Goal: Find contact information: Find contact information

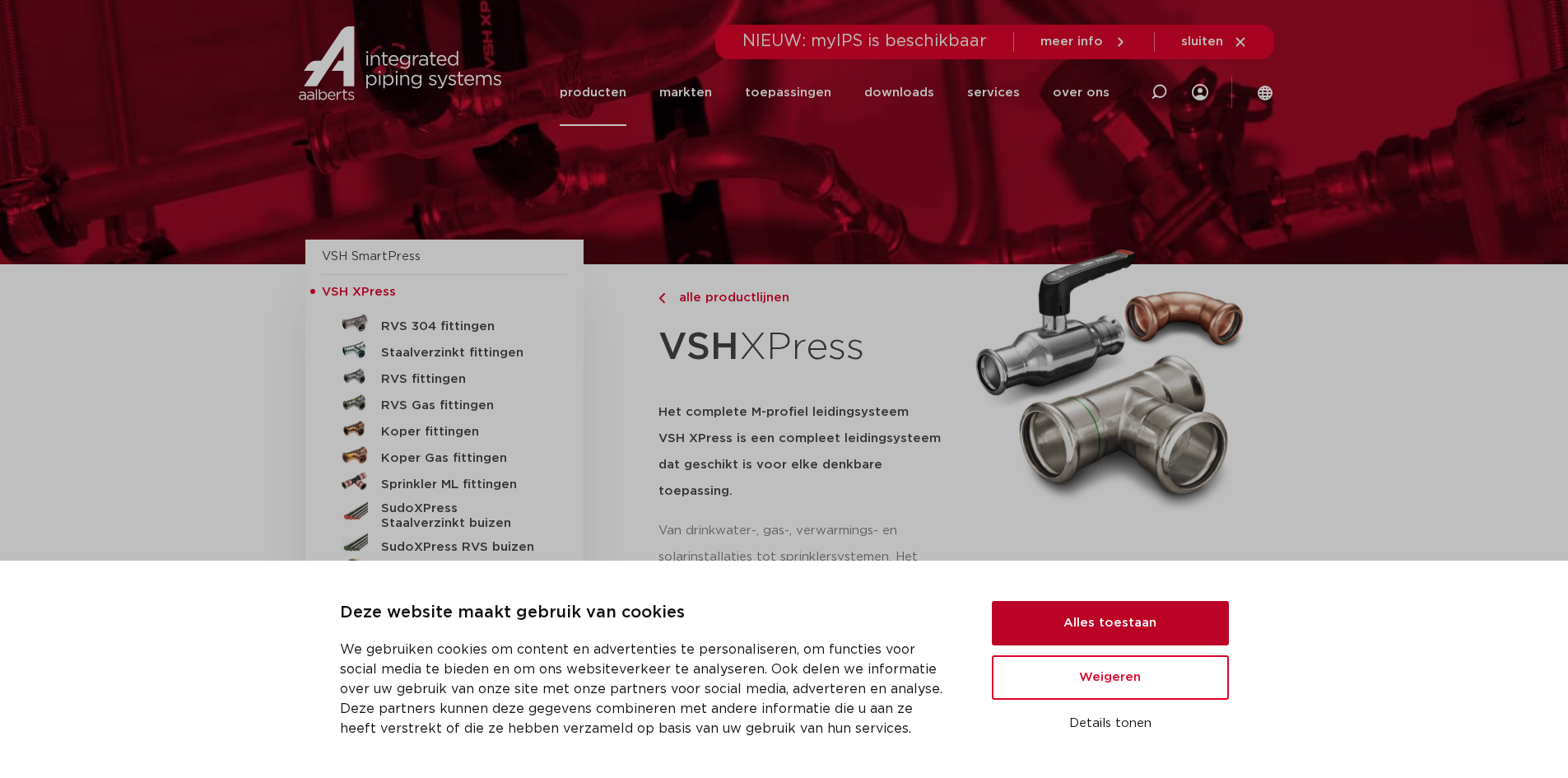
click at [1143, 630] on button "Alles toestaan" at bounding box center [1110, 624] width 237 height 45
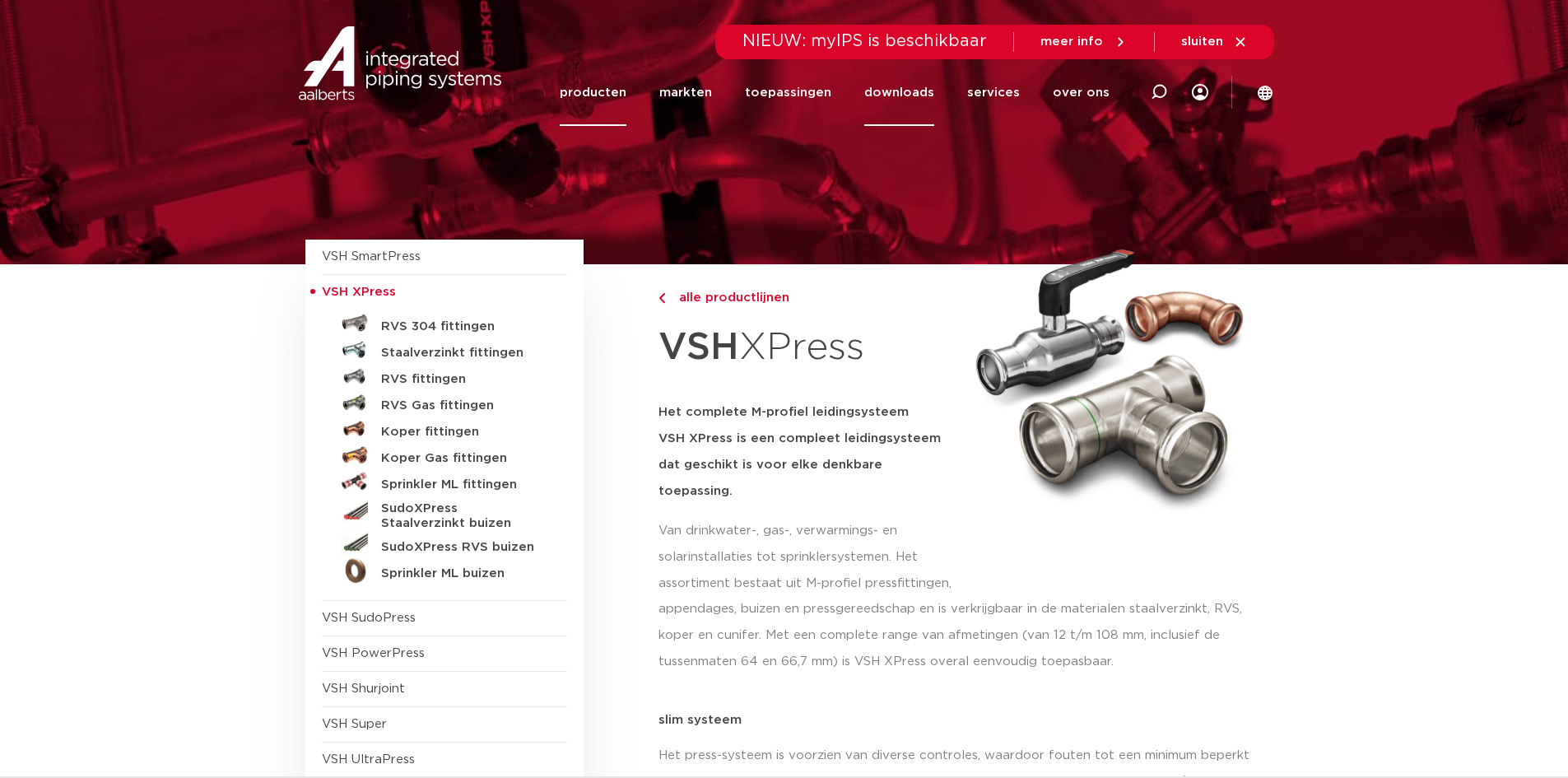
click at [896, 91] on link "downloads" at bounding box center [899, 92] width 70 height 66
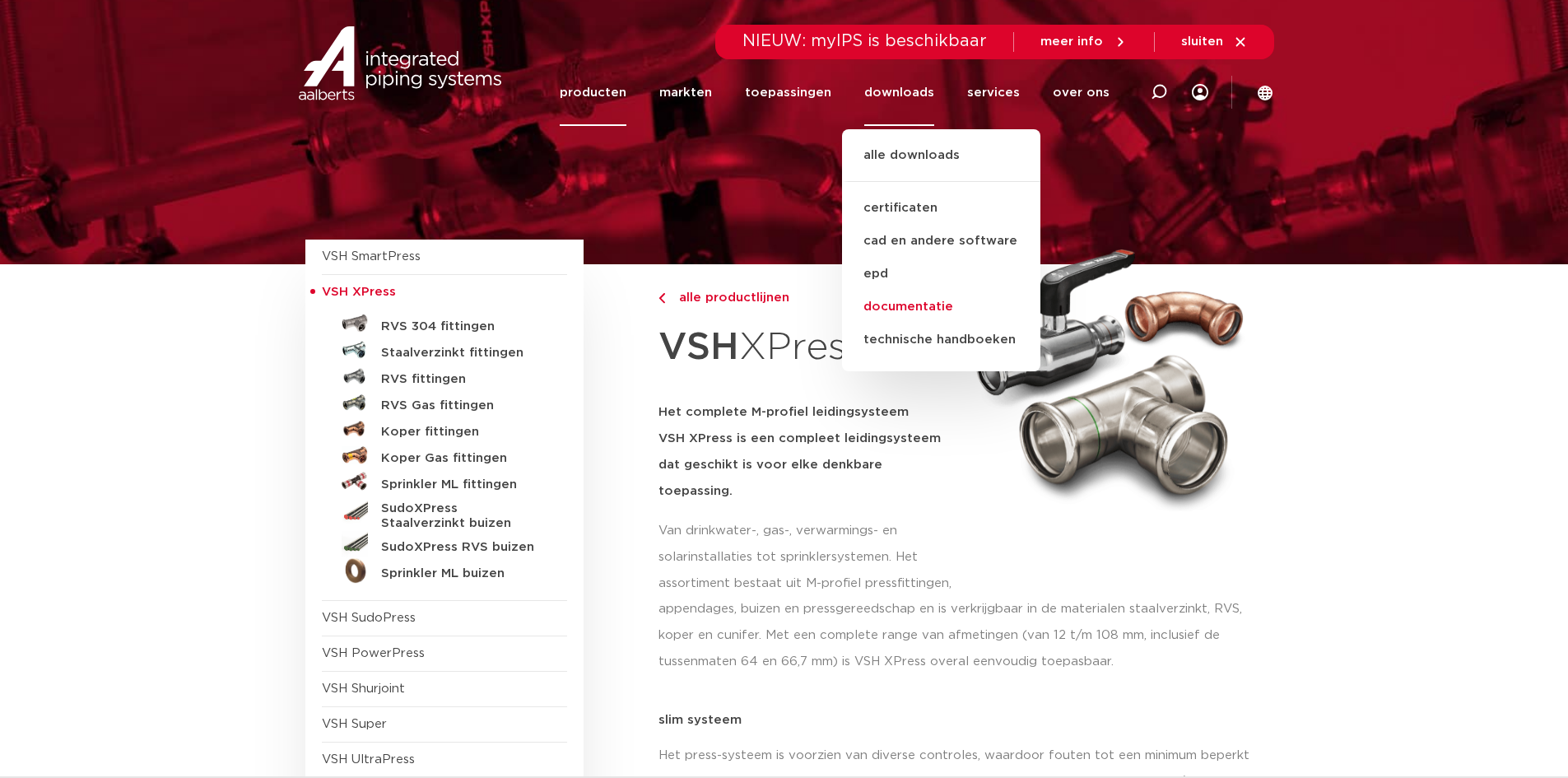
click at [917, 305] on link "documentatie" at bounding box center [941, 307] width 198 height 33
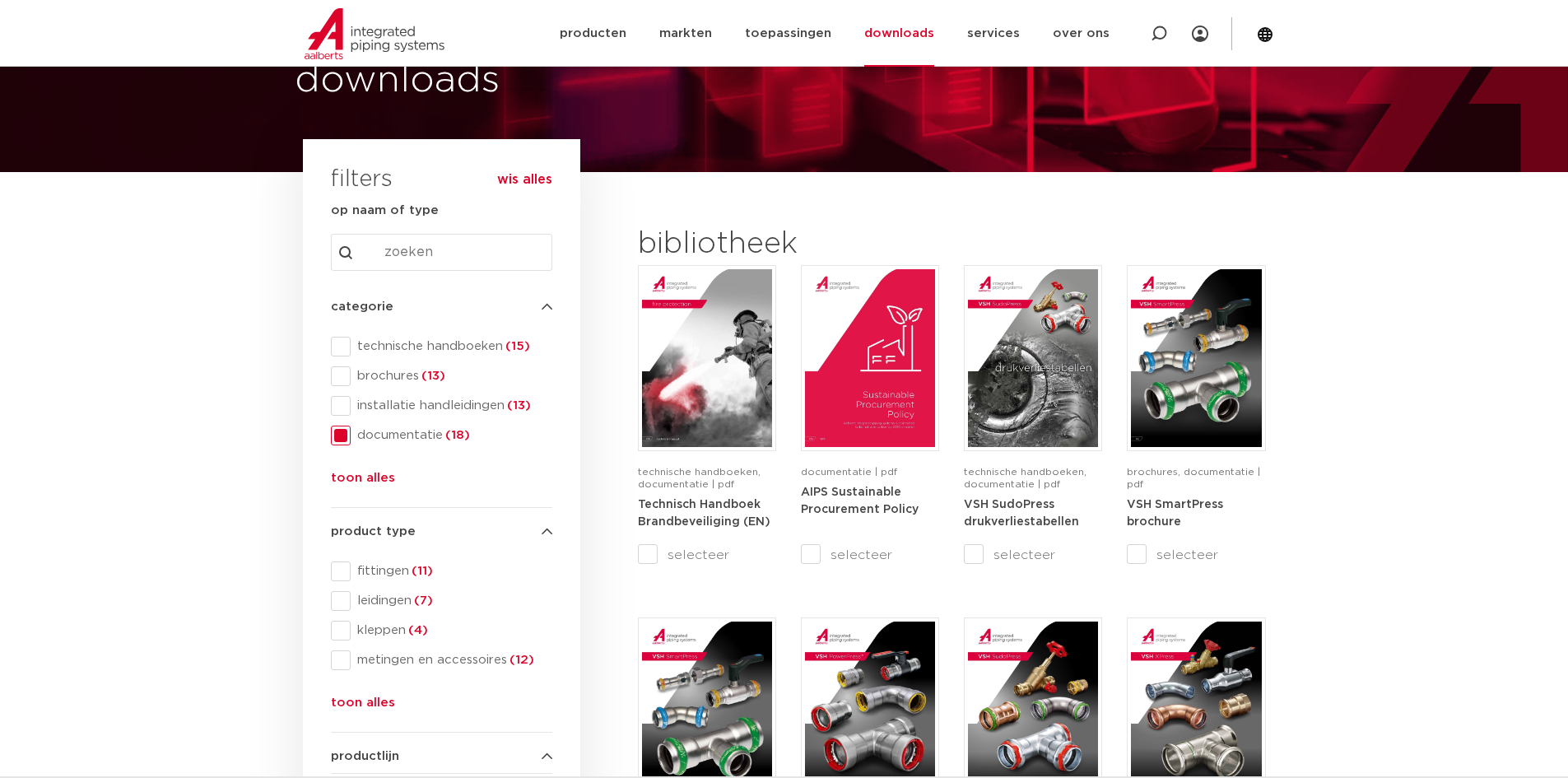
scroll to position [83, 0]
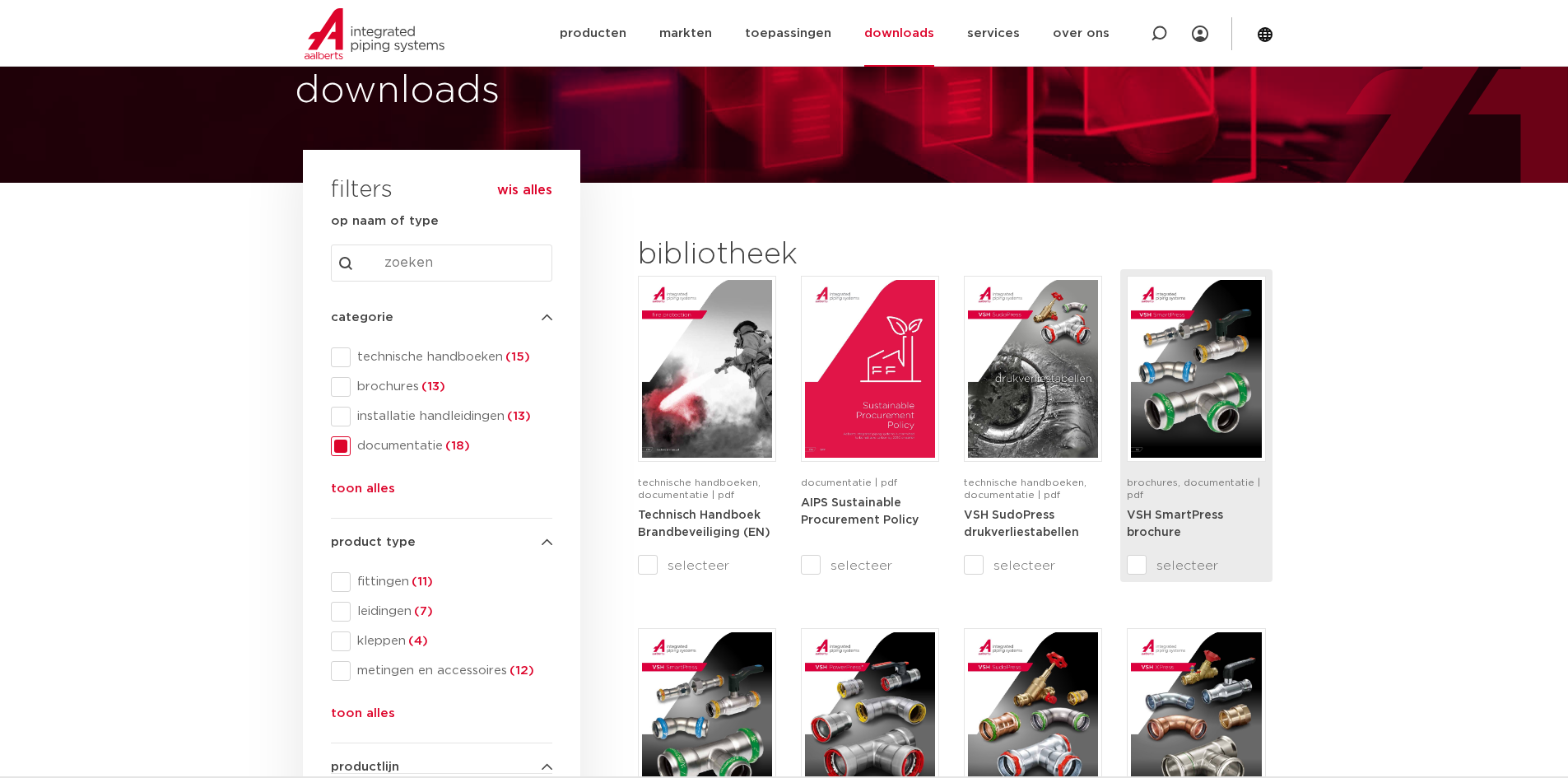
click at [1174, 395] on img at bounding box center [1196, 369] width 130 height 178
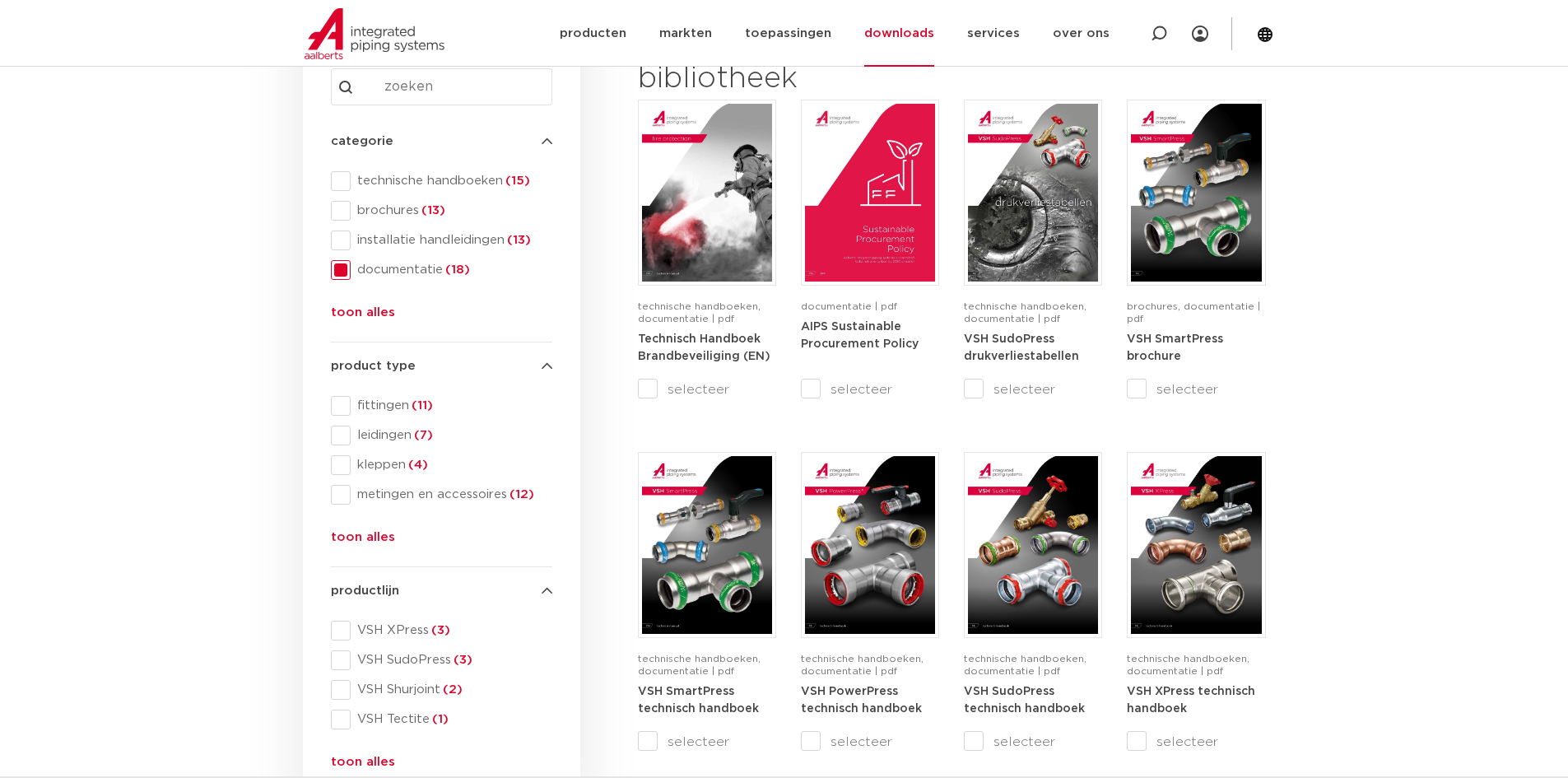
scroll to position [247, 0]
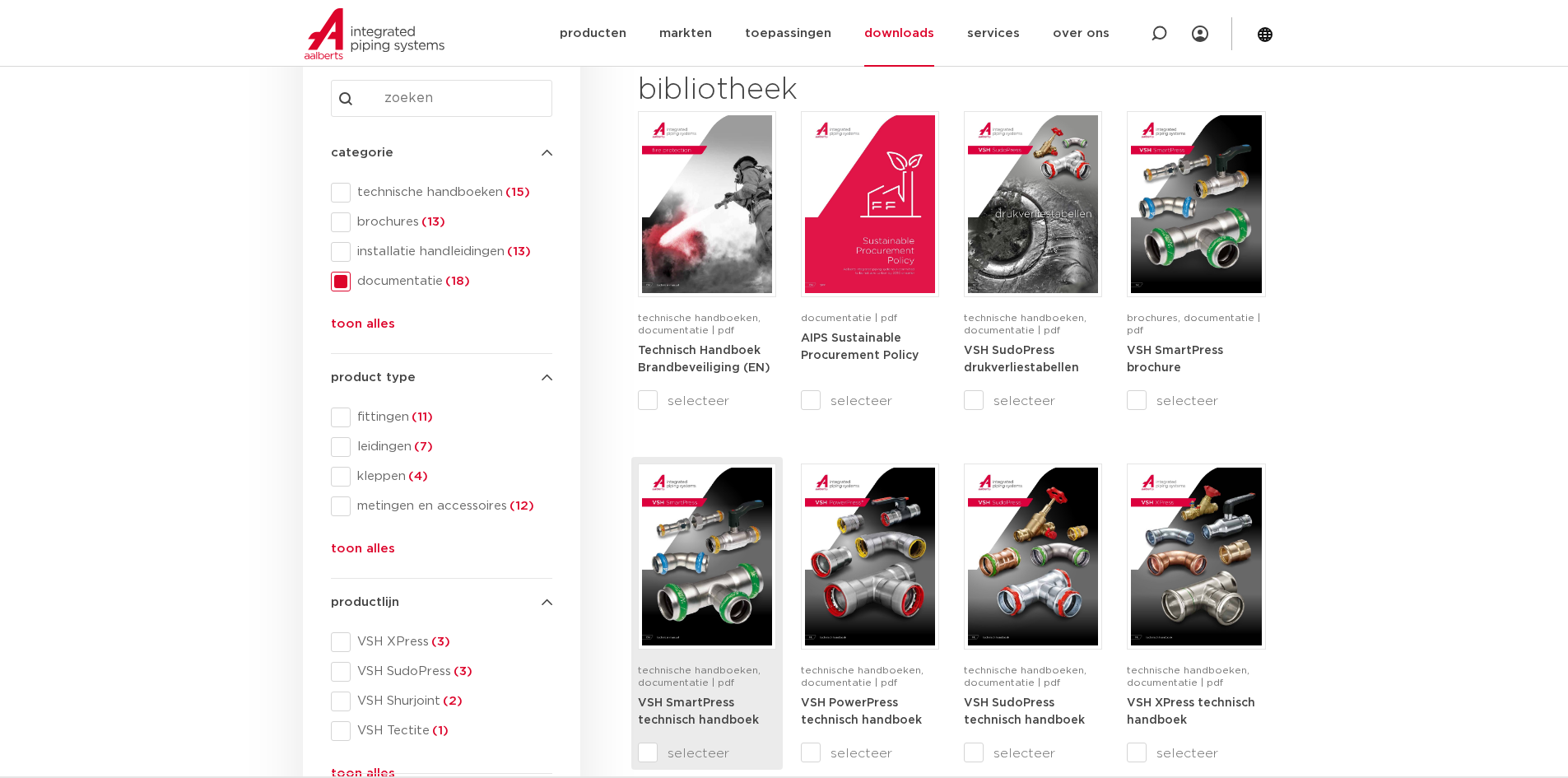
click at [677, 588] on img at bounding box center [706, 556] width 130 height 178
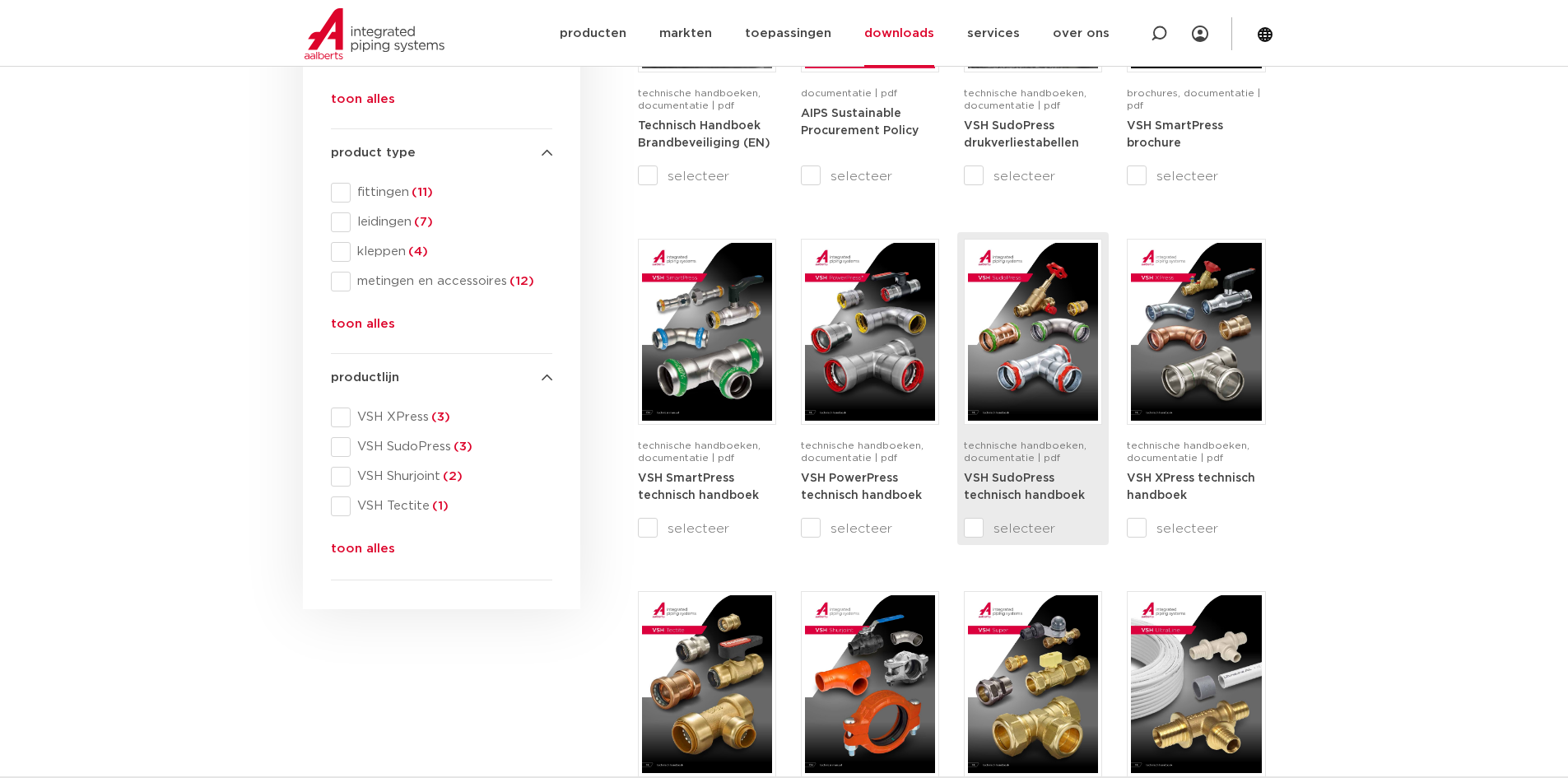
scroll to position [494, 0]
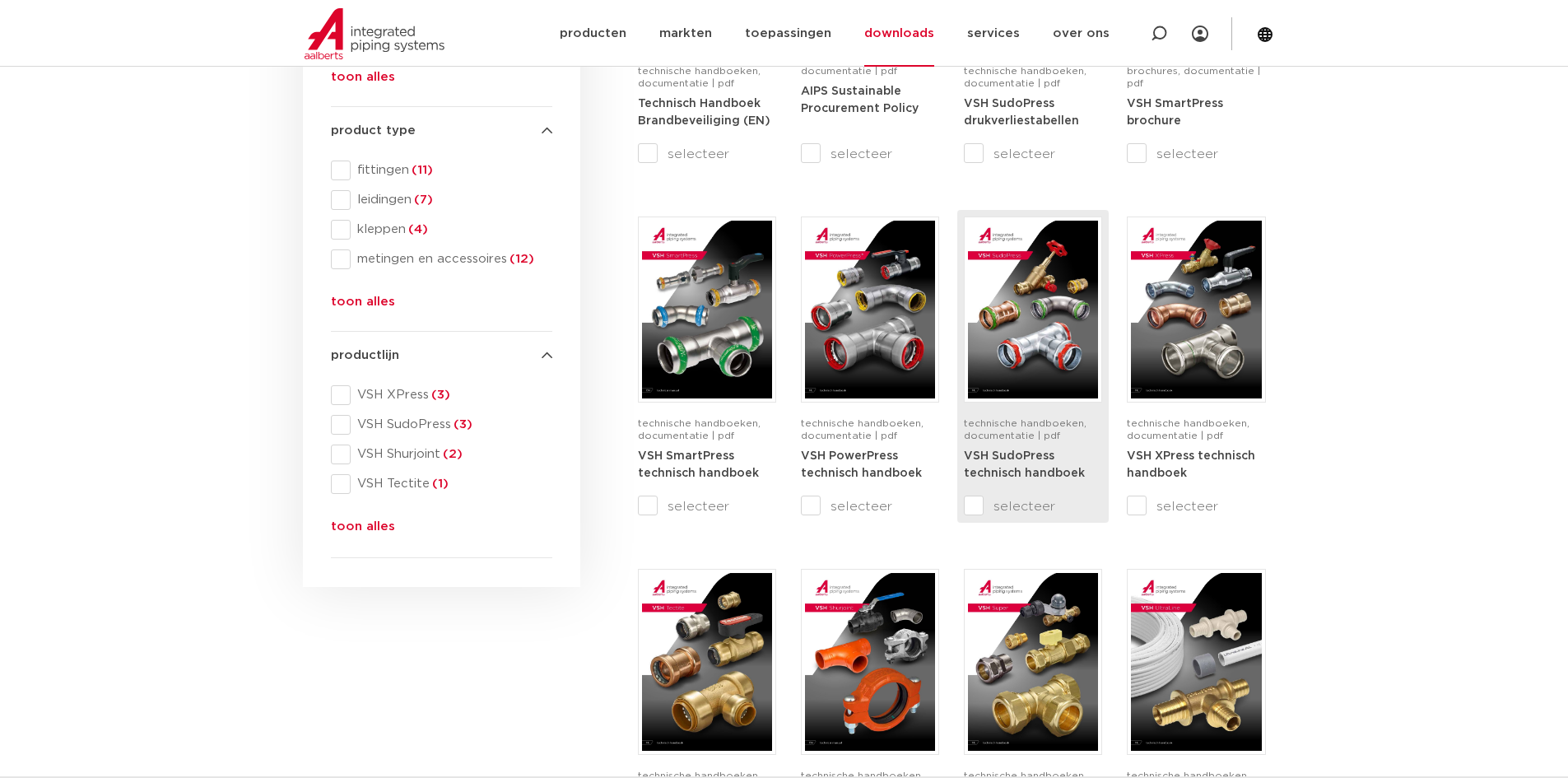
click at [1042, 372] on img at bounding box center [1033, 310] width 130 height 178
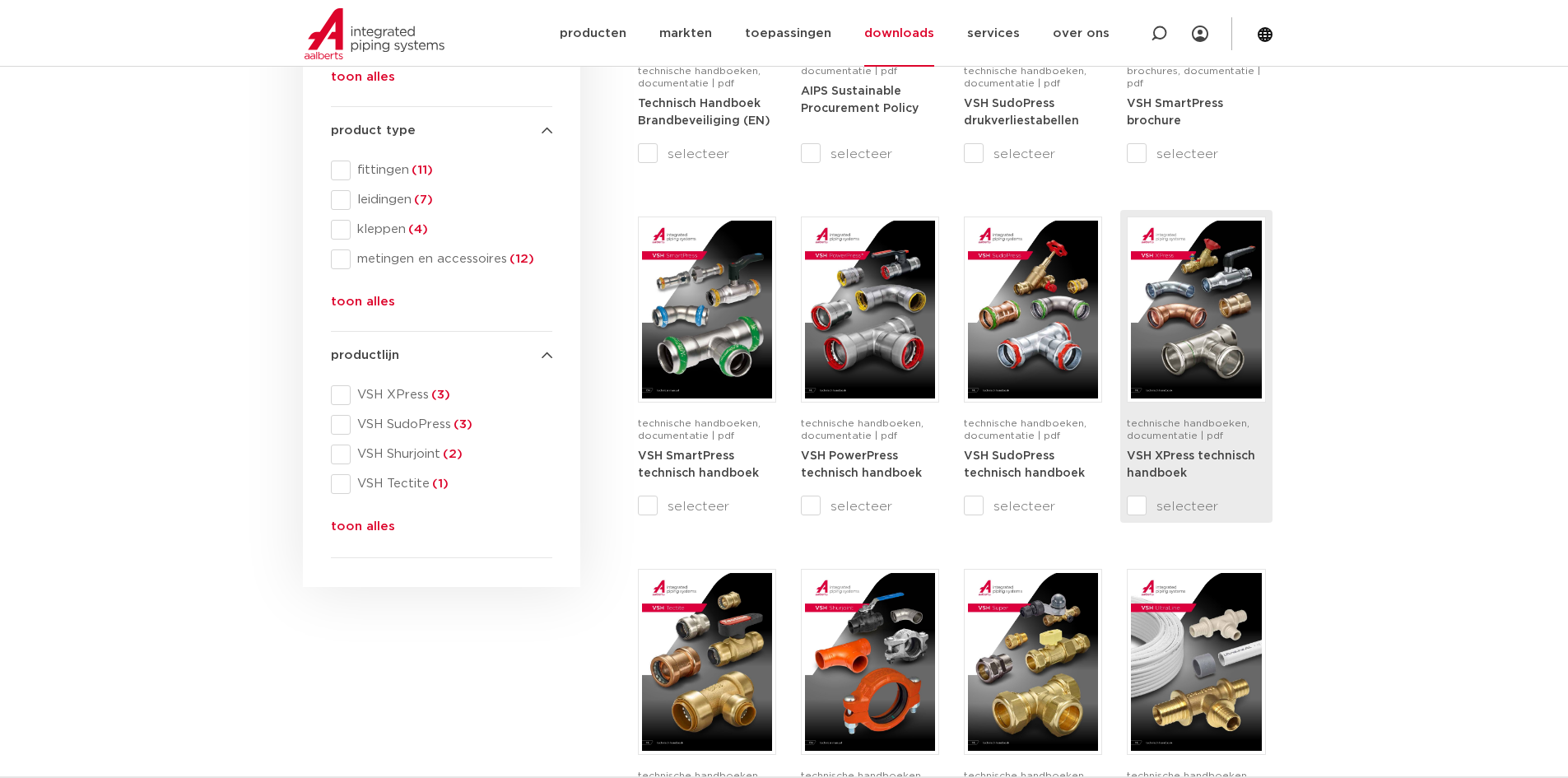
click at [1213, 327] on img at bounding box center [1196, 310] width 130 height 178
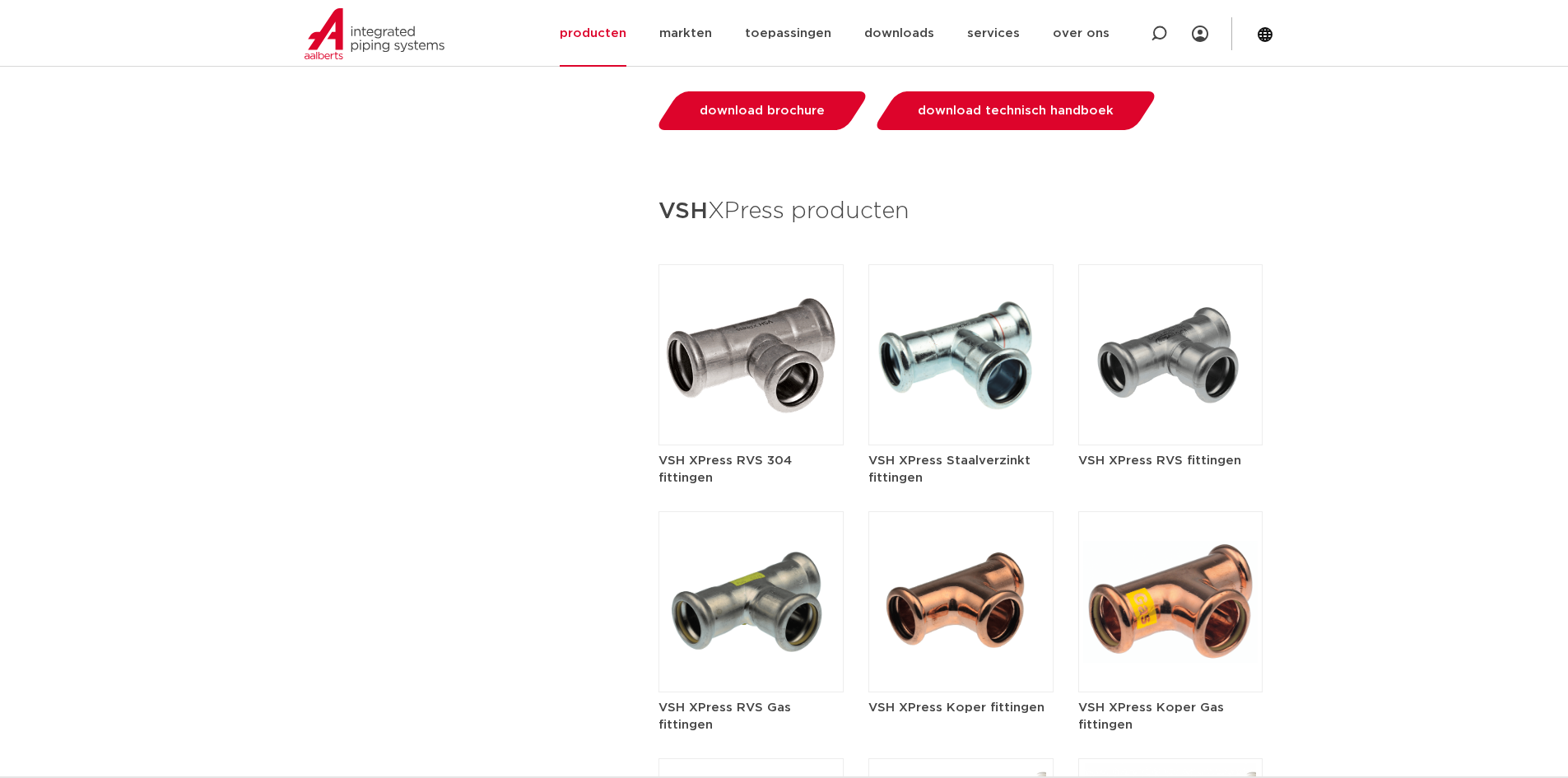
scroll to position [2223, 0]
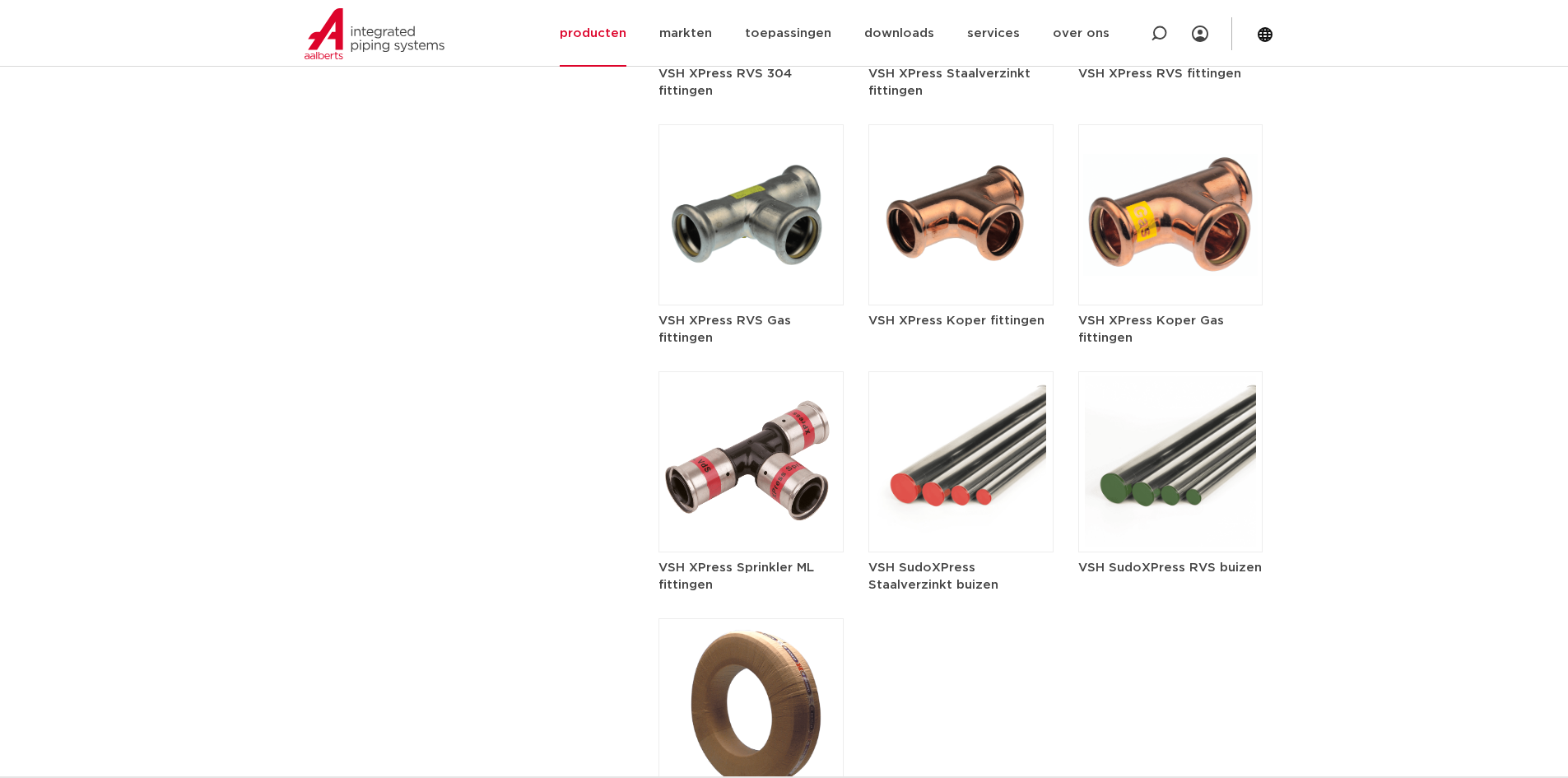
click at [1161, 464] on img at bounding box center [1171, 462] width 185 height 181
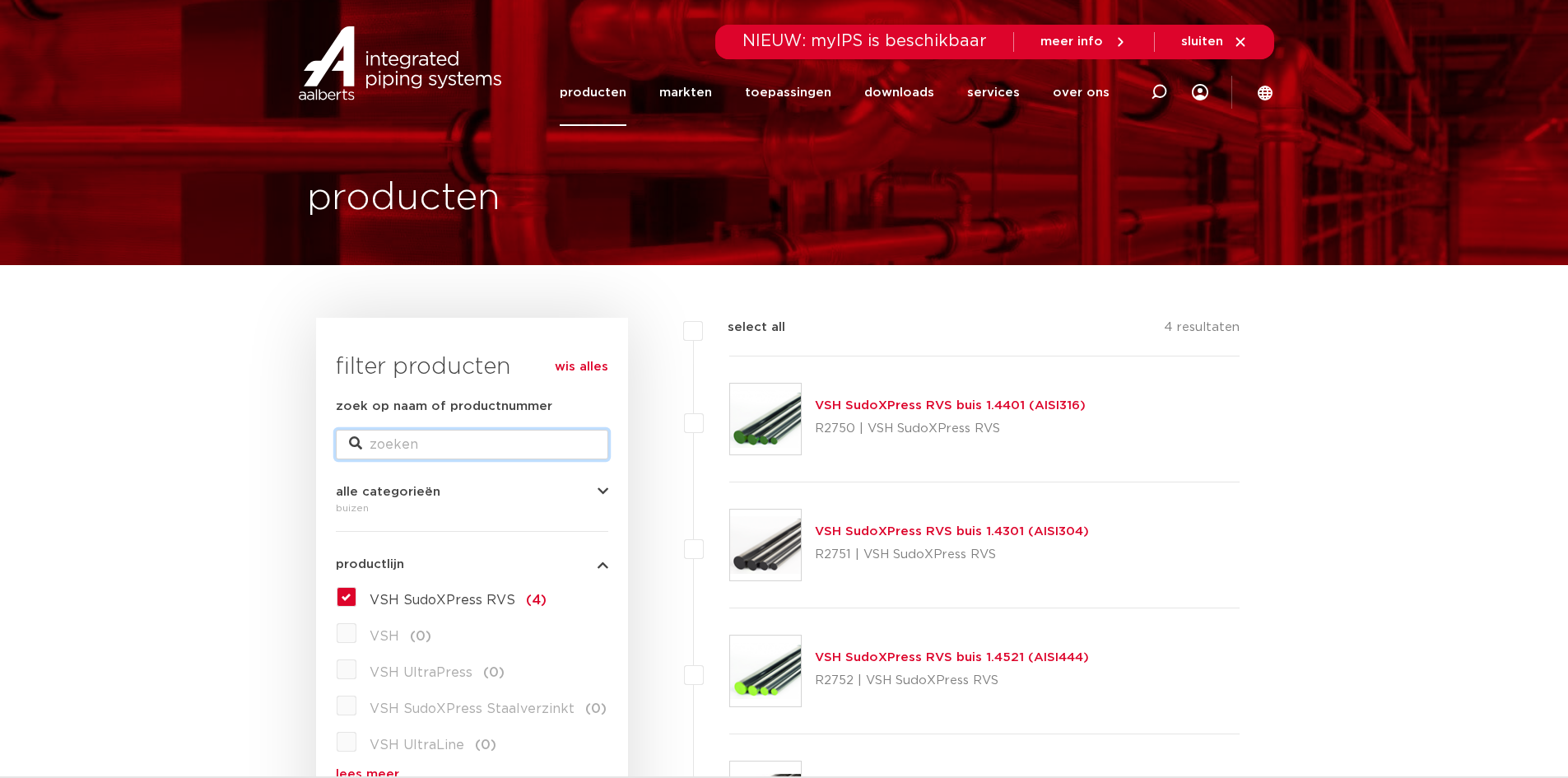
click at [563, 443] on input "zoek op naam of productnummer" at bounding box center [472, 444] width 273 height 30
type input "390"
click at [567, 453] on input "zoek op naam of productnummer" at bounding box center [472, 444] width 273 height 30
type input "39002"
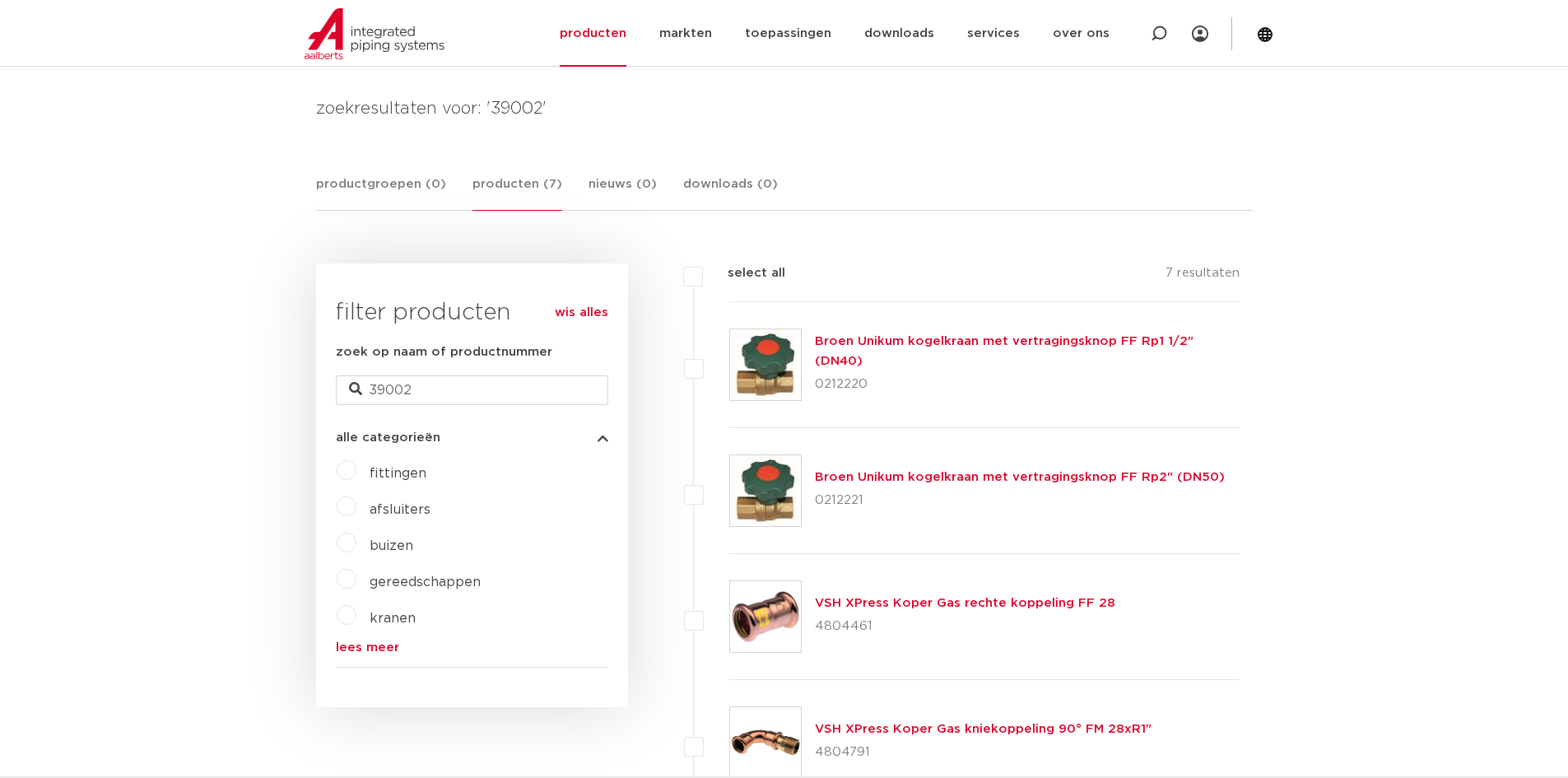
scroll to position [247, 0]
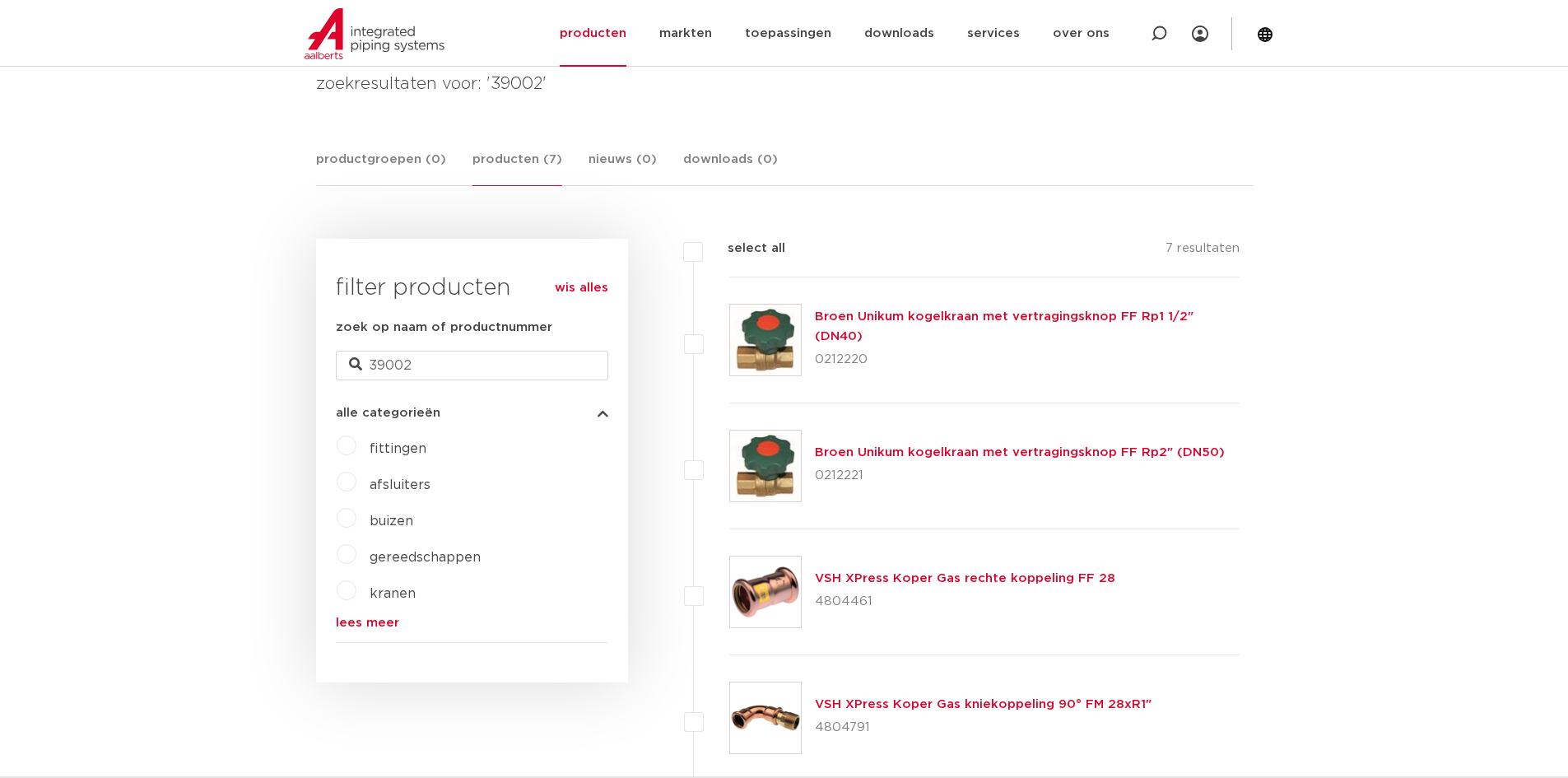
click at [356, 522] on label "buizen" at bounding box center [384, 517] width 57 height 26
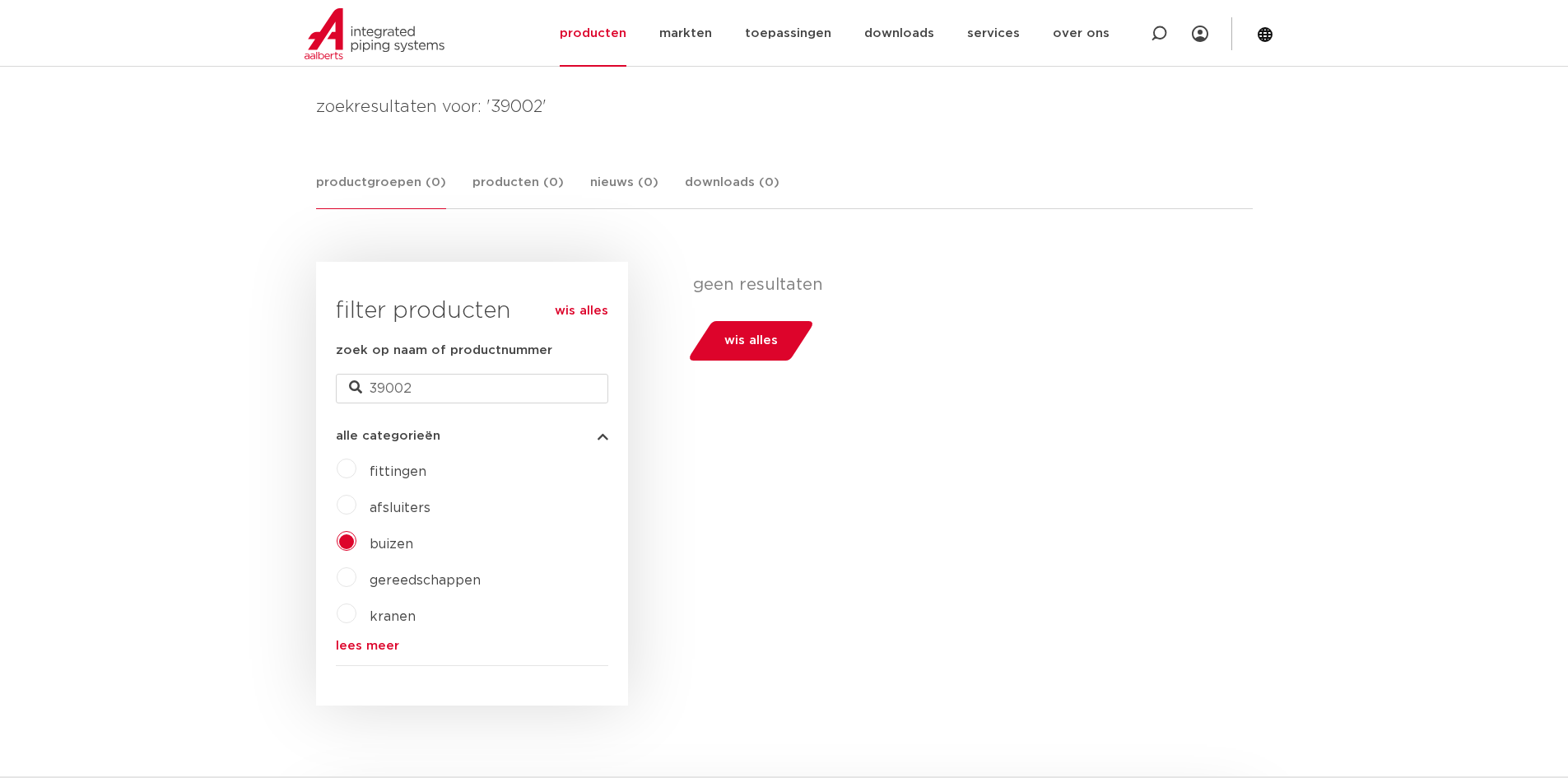
scroll to position [81, 0]
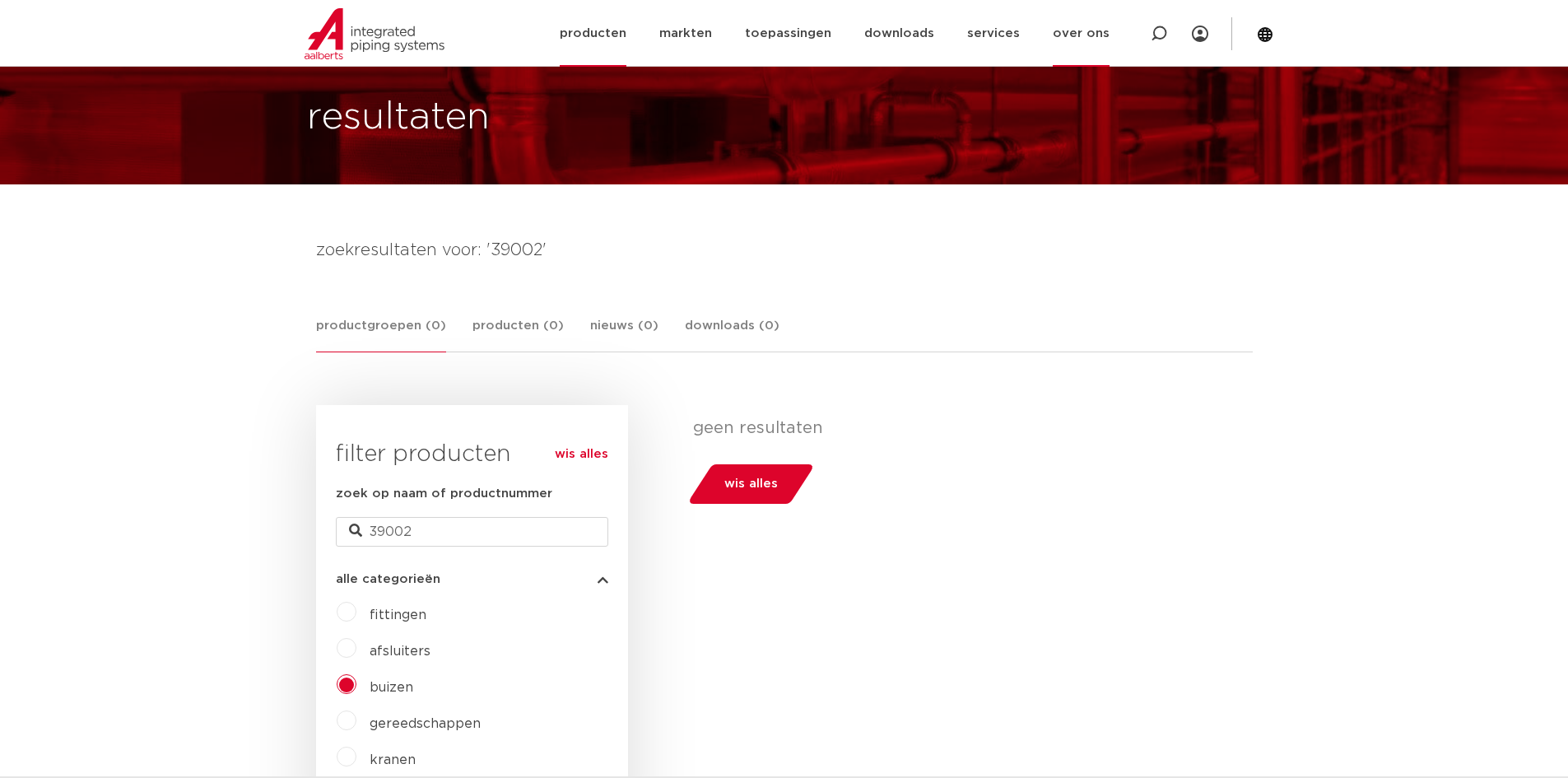
click at [1082, 39] on link "over ons" at bounding box center [1081, 33] width 57 height 66
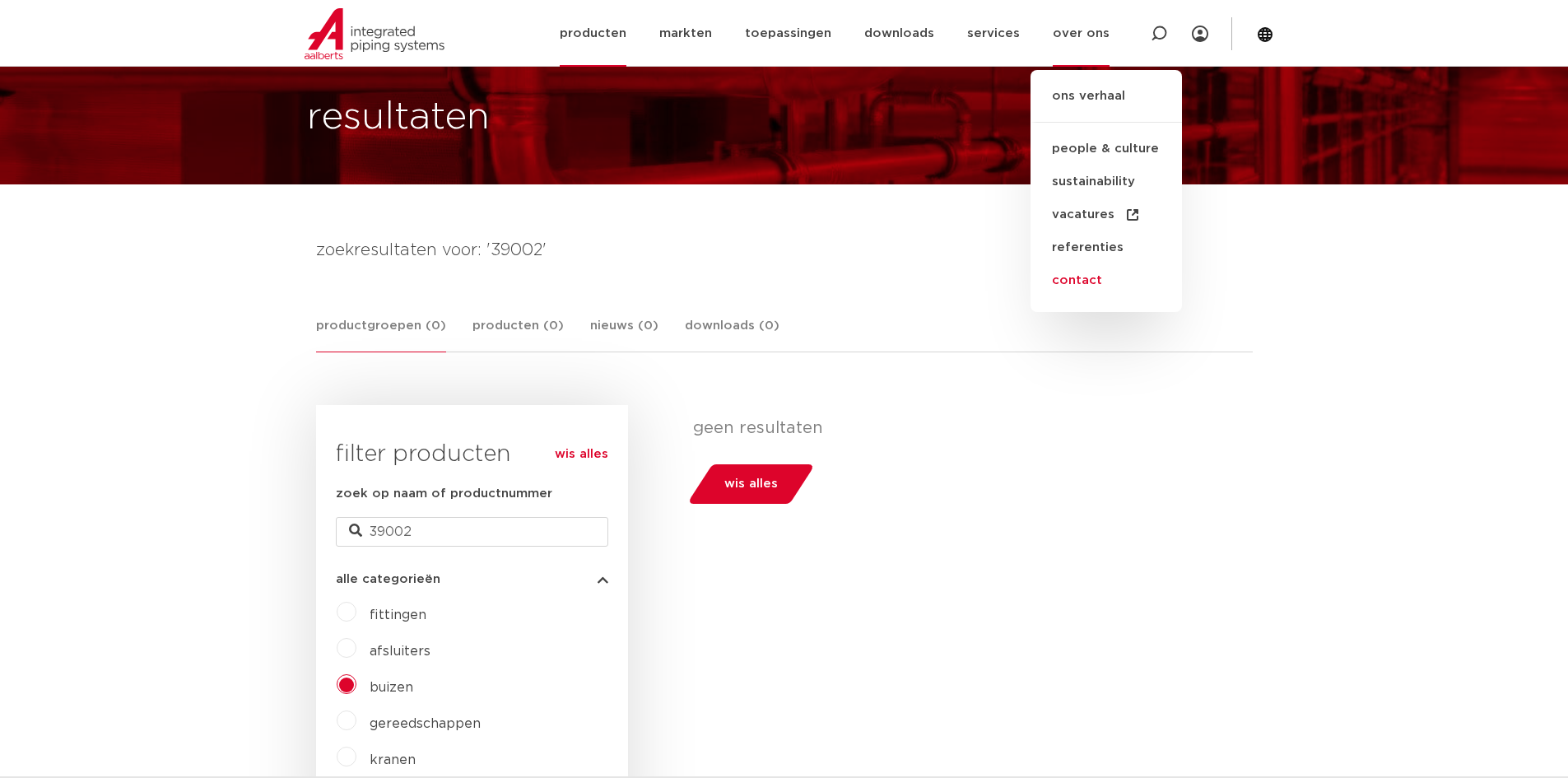
click at [1083, 284] on link "contact" at bounding box center [1106, 280] width 152 height 33
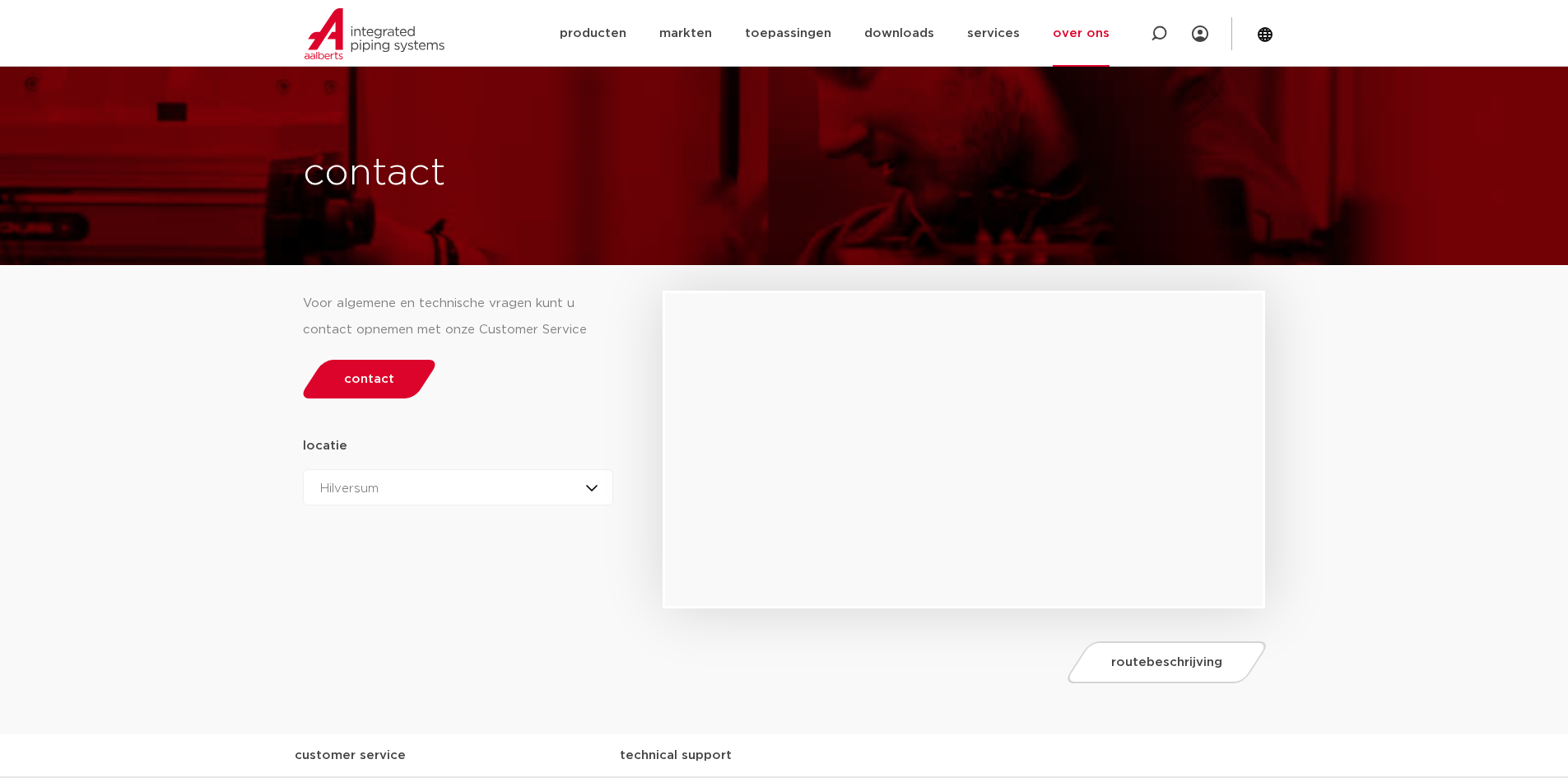
scroll to position [412, 0]
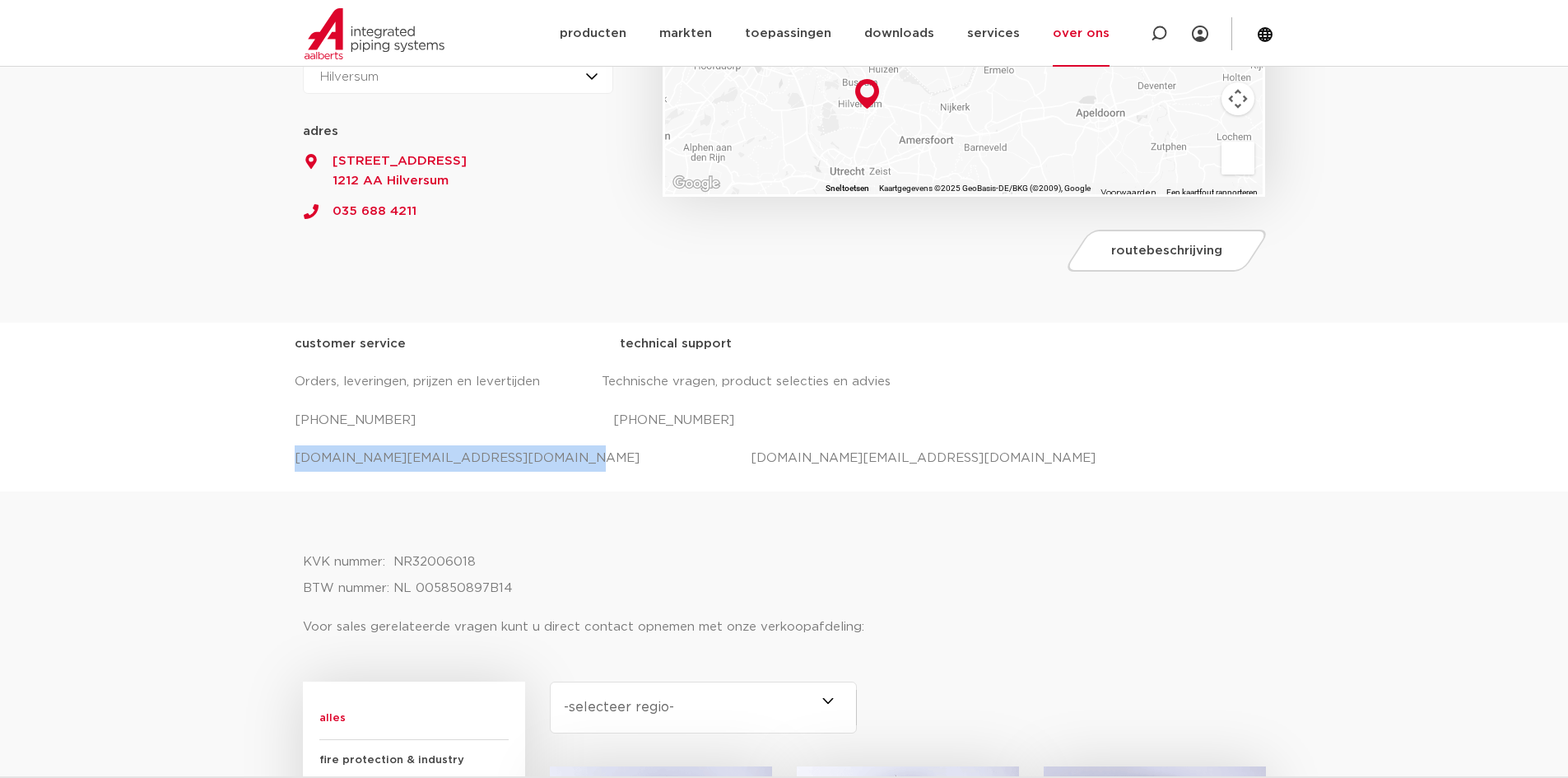
drag, startPoint x: 516, startPoint y: 457, endPoint x: 268, endPoint y: 455, distance: 248.0
click at [268, 455] on div "customer service technical support Orders, leveringen, prijzen en levertijden T…" at bounding box center [784, 407] width 1568 height 169
copy p "[DOMAIN_NAME][EMAIL_ADDRESS][DOMAIN_NAME]"
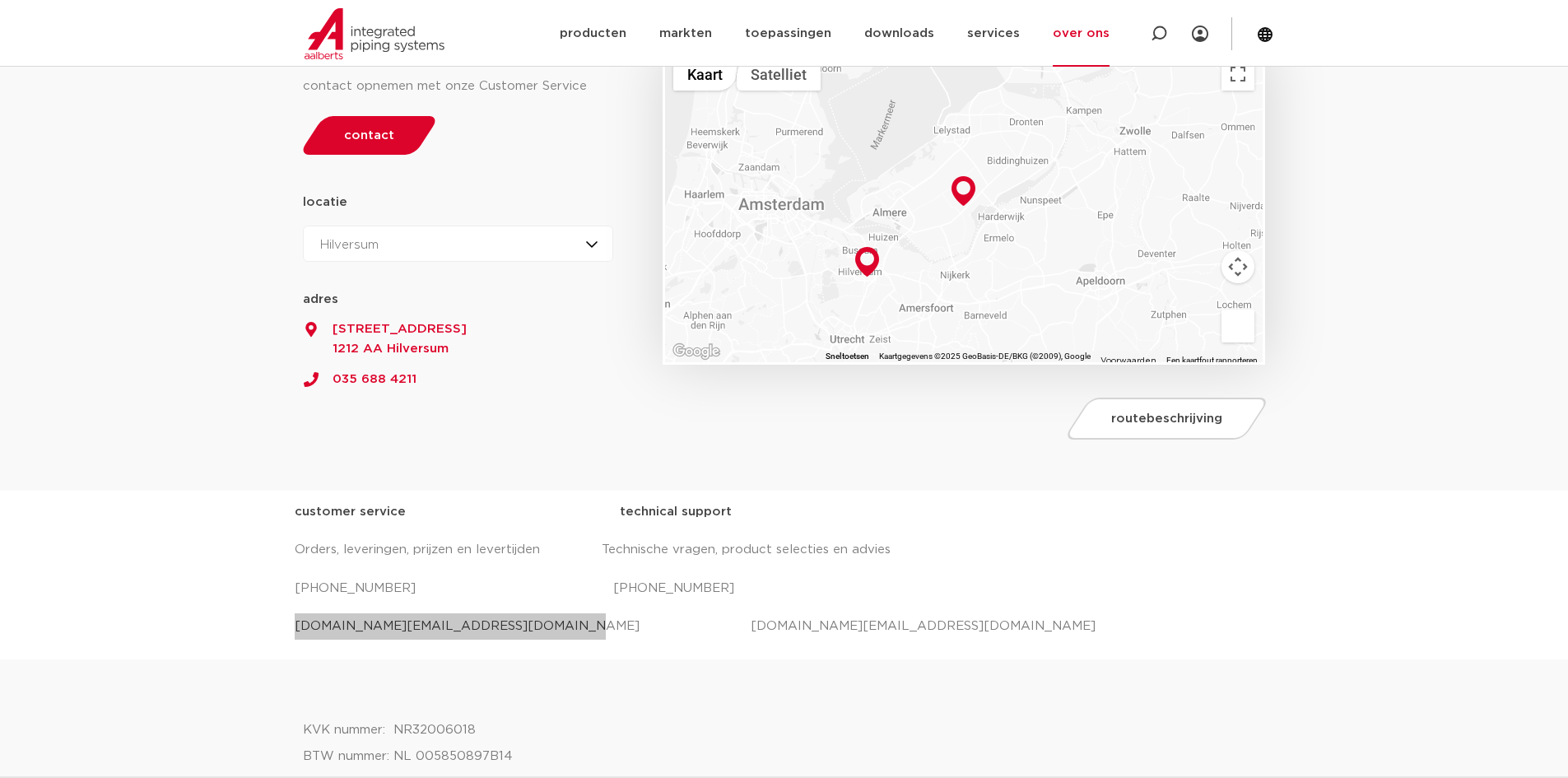
scroll to position [247, 0]
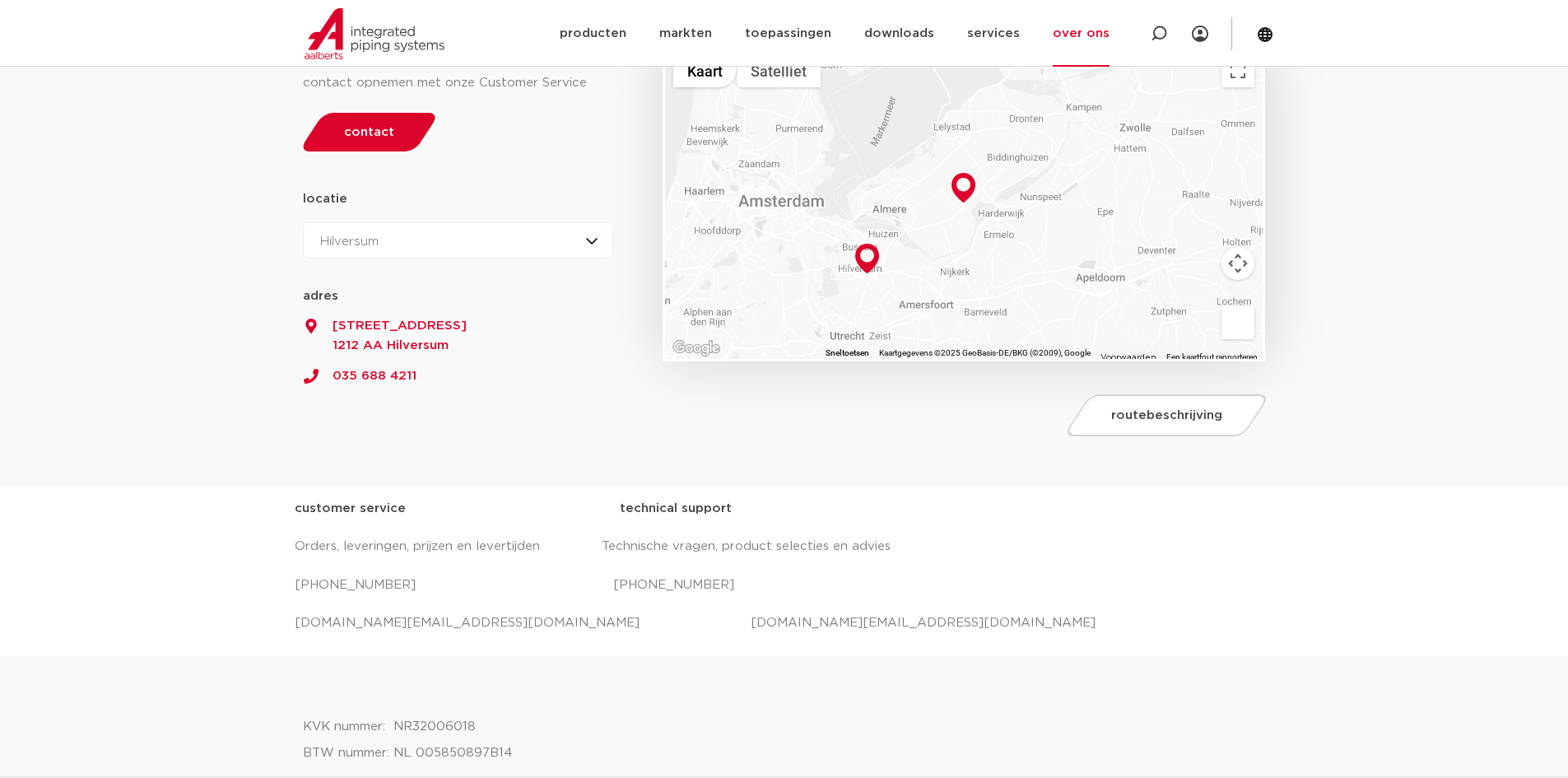
drag, startPoint x: 451, startPoint y: 628, endPoint x: 644, endPoint y: 676, distance: 198.9
click at [645, 675] on div at bounding box center [784, 685] width 963 height 41
drag, startPoint x: 525, startPoint y: 611, endPoint x: 504, endPoint y: 616, distance: 21.6
click at [504, 616] on p "[DOMAIN_NAME][EMAIL_ADDRESS][DOMAIN_NAME] [DOMAIN_NAME][EMAIL_ADDRESS][DOMAIN_N…" at bounding box center [784, 623] width 980 height 26
drag, startPoint x: 566, startPoint y: 652, endPoint x: 505, endPoint y: 631, distance: 64.5
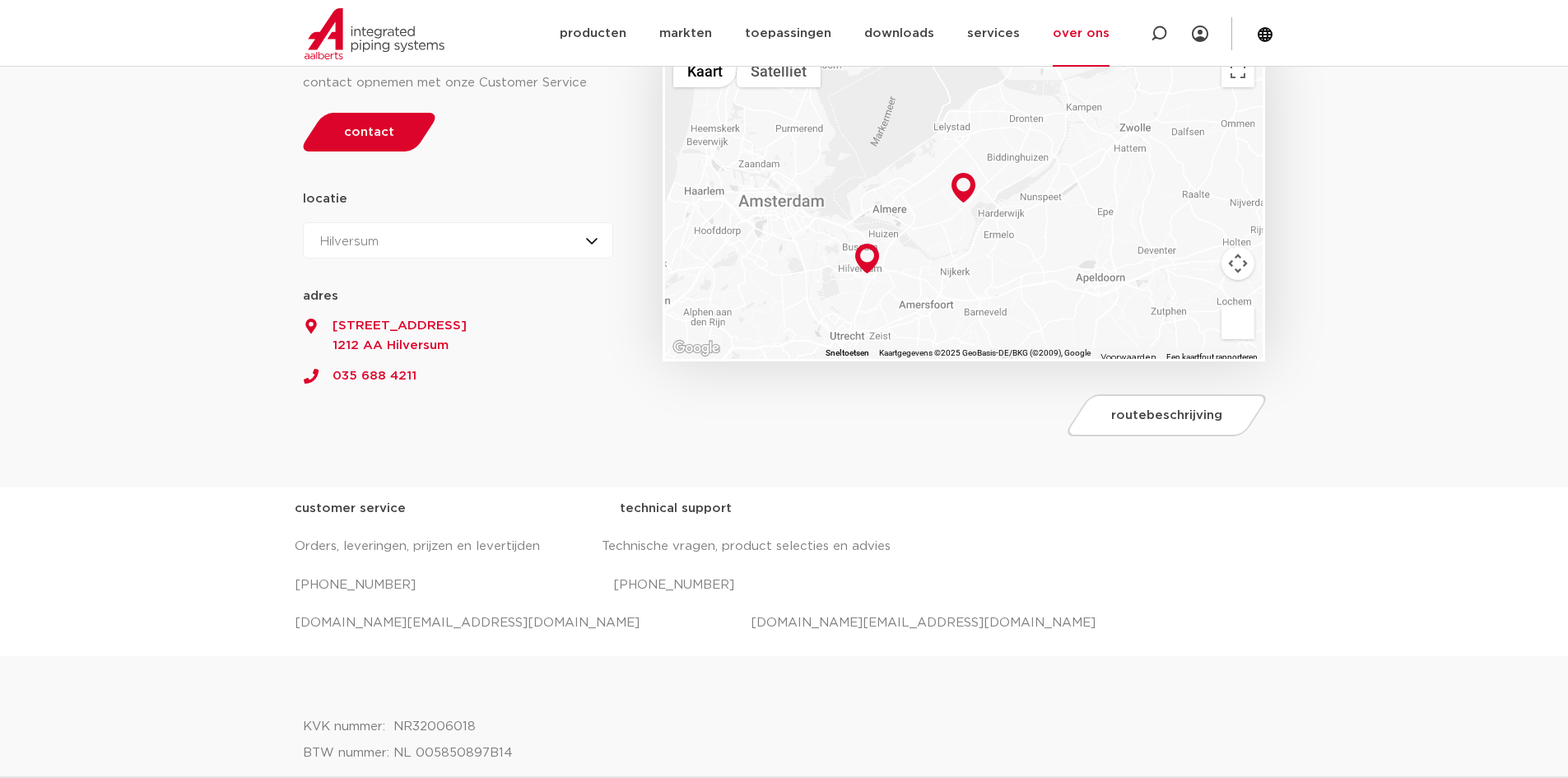
click at [565, 653] on div "customer service technical support Orders, leveringen, prijzen en levertijden T…" at bounding box center [784, 572] width 980 height 169
drag, startPoint x: 497, startPoint y: 621, endPoint x: 237, endPoint y: 616, distance: 260.0
click at [237, 616] on div "customer service technical support Orders, leveringen, prijzen en levertijden T…" at bounding box center [784, 572] width 1568 height 169
copy p "[DOMAIN_NAME][EMAIL_ADDRESS][DOMAIN_NAME]"
